Goal: Task Accomplishment & Management: Manage account settings

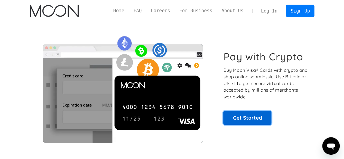
click at [235, 112] on link "Get Started" at bounding box center [247, 118] width 48 height 14
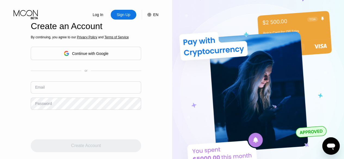
type input "thinzar2242000@gmail.com"
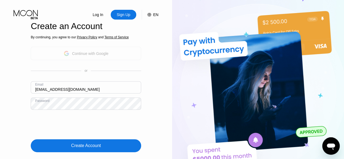
click at [98, 51] on div "Continue with Google" at bounding box center [90, 53] width 36 height 4
click at [83, 87] on input "thinzar2242000@gmail.com" at bounding box center [86, 87] width 110 height 12
click at [127, 16] on div "Sign Up" at bounding box center [123, 14] width 15 height 5
click at [101, 17] on div "Log In" at bounding box center [98, 14] width 12 height 5
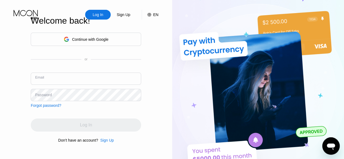
click at [73, 76] on input "text" at bounding box center [86, 79] width 110 height 12
type input "thinzar2242000@gmail.com"
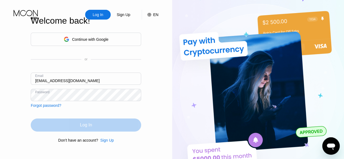
click at [83, 128] on div "Log In" at bounding box center [86, 124] width 12 height 5
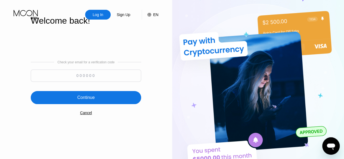
click at [89, 76] on input at bounding box center [86, 76] width 110 height 12
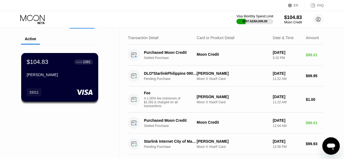
scroll to position [6, 0]
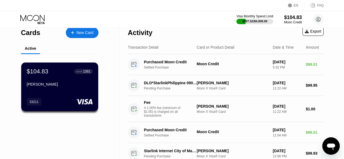
click at [218, 12] on div "Visa Monthly Spend Limit $997.52 / $4,000.00 $104.83 Moon Credit [EMAIL_ADDRESS…" at bounding box center [172, 19] width 344 height 16
